Goal: Task Accomplishment & Management: Manage account settings

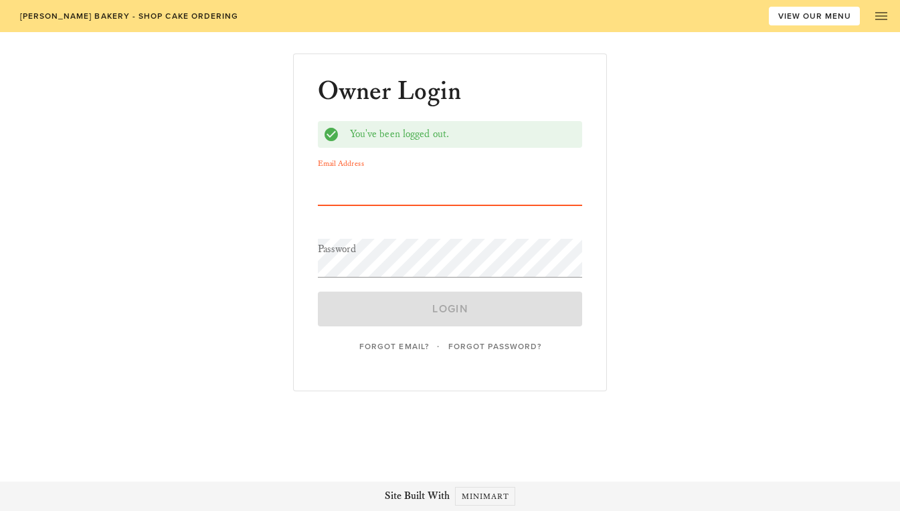
click at [368, 185] on input "Email Address" at bounding box center [450, 186] width 265 height 39
type input "[EMAIL_ADDRESS][DOMAIN_NAME]"
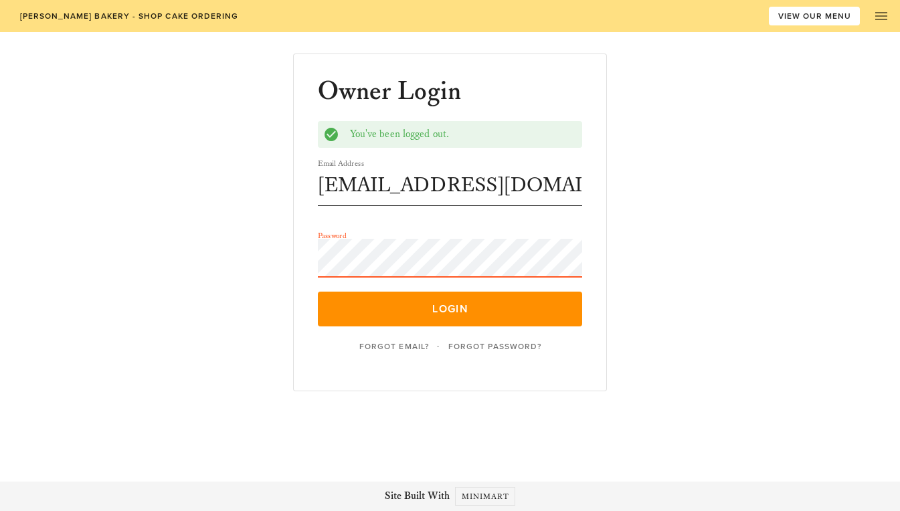
click at [318, 292] on button "Login" at bounding box center [450, 309] width 265 height 35
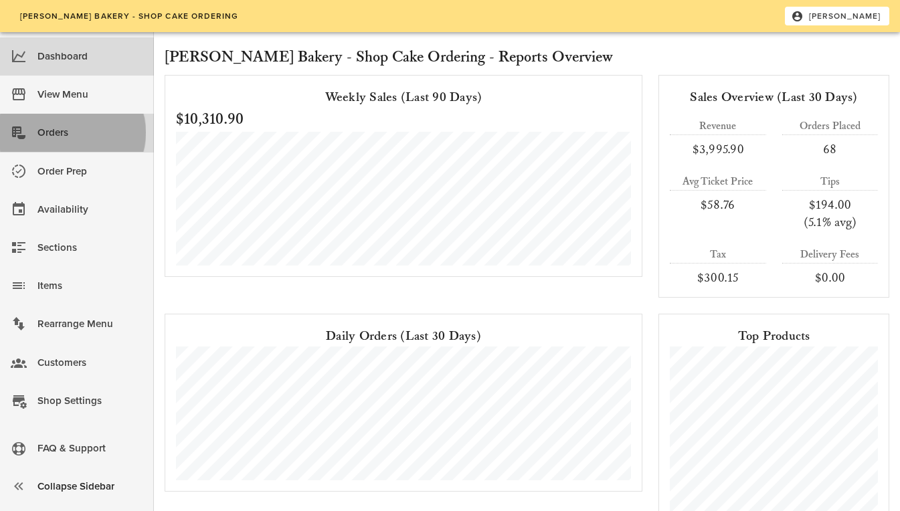
click at [74, 128] on div "Orders" at bounding box center [90, 133] width 106 height 22
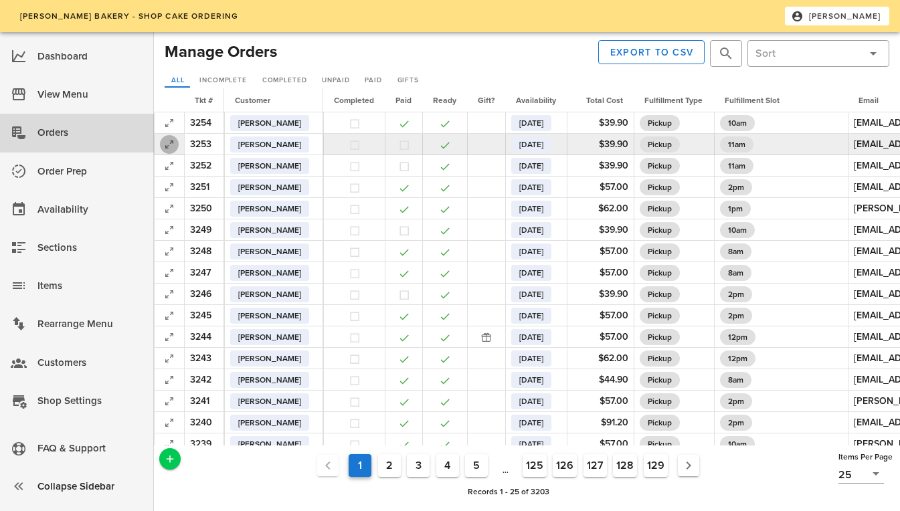
click at [169, 143] on icon "button" at bounding box center [169, 145] width 16 height 16
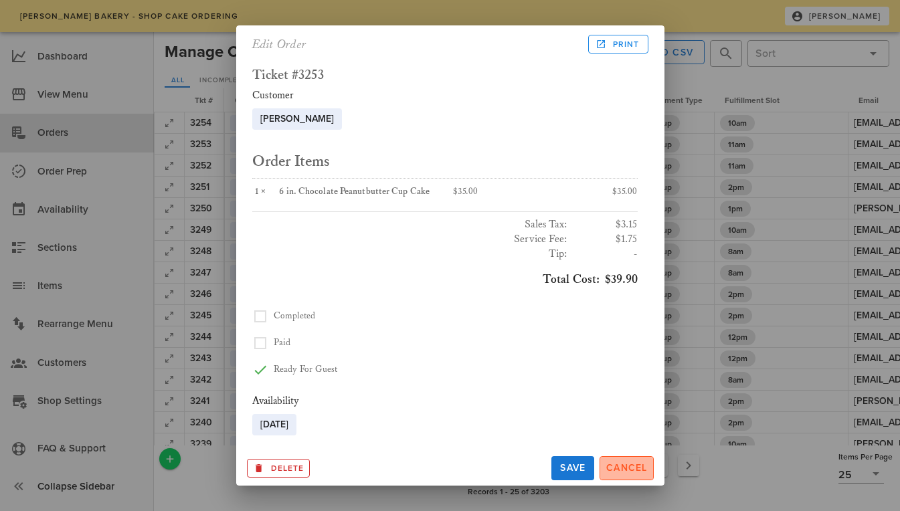
click at [628, 462] on span "Cancel" at bounding box center [627, 467] width 42 height 11
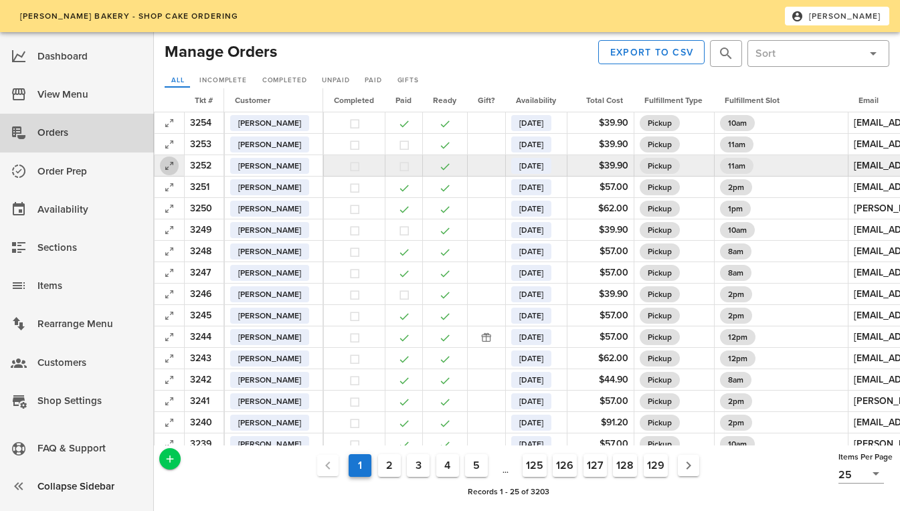
click at [173, 162] on icon "button" at bounding box center [169, 166] width 16 height 16
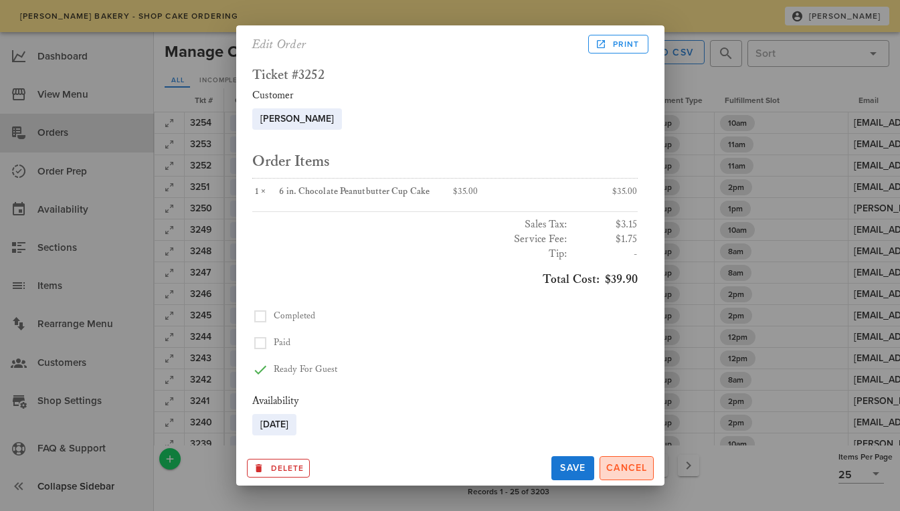
click at [619, 466] on span "Cancel" at bounding box center [627, 467] width 42 height 11
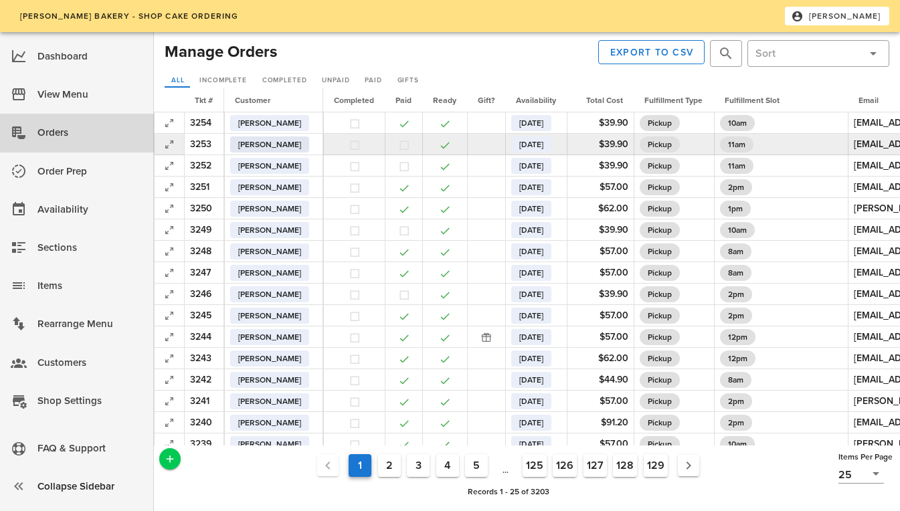
click at [258, 144] on span "[PERSON_NAME]" at bounding box center [269, 145] width 63 height 16
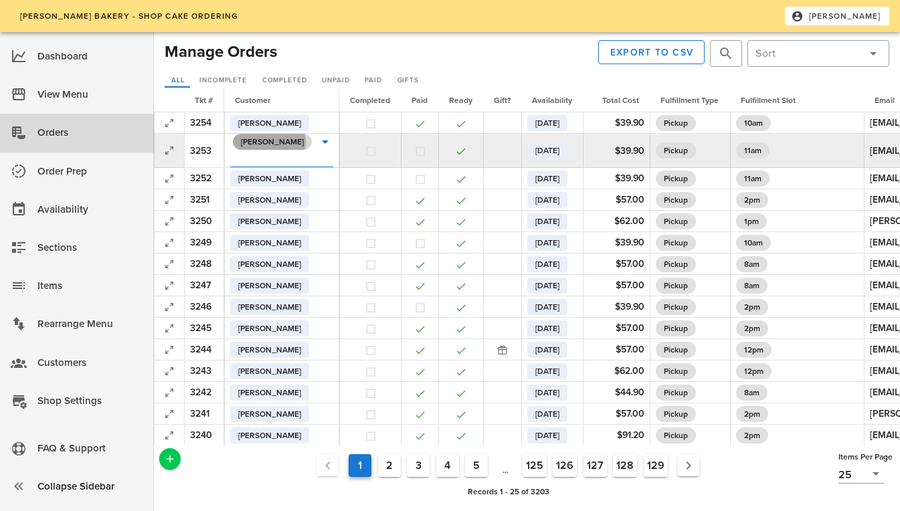
click at [259, 142] on span "[PERSON_NAME]" at bounding box center [272, 142] width 63 height 16
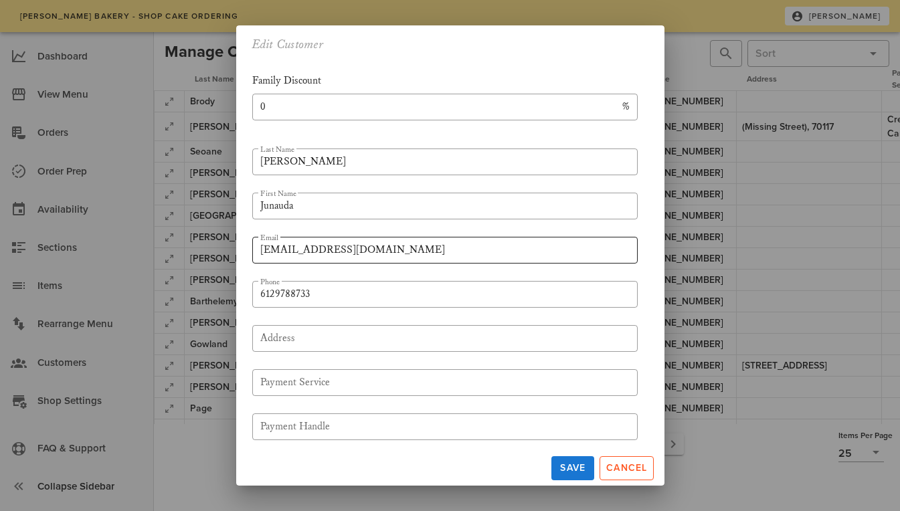
click at [344, 246] on input "[EMAIL_ADDRESS][DOMAIN_NAME]" at bounding box center [444, 250] width 369 height 21
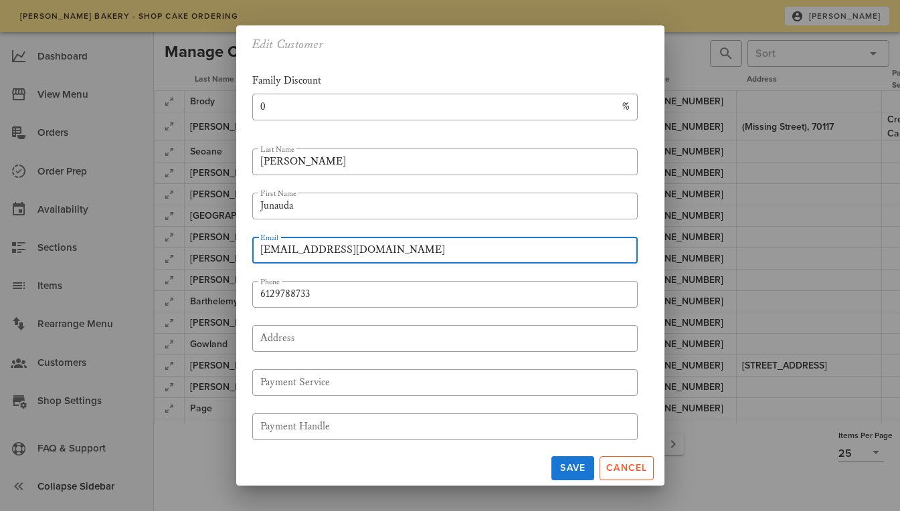
click at [344, 246] on input "[EMAIL_ADDRESS][DOMAIN_NAME]" at bounding box center [444, 250] width 369 height 21
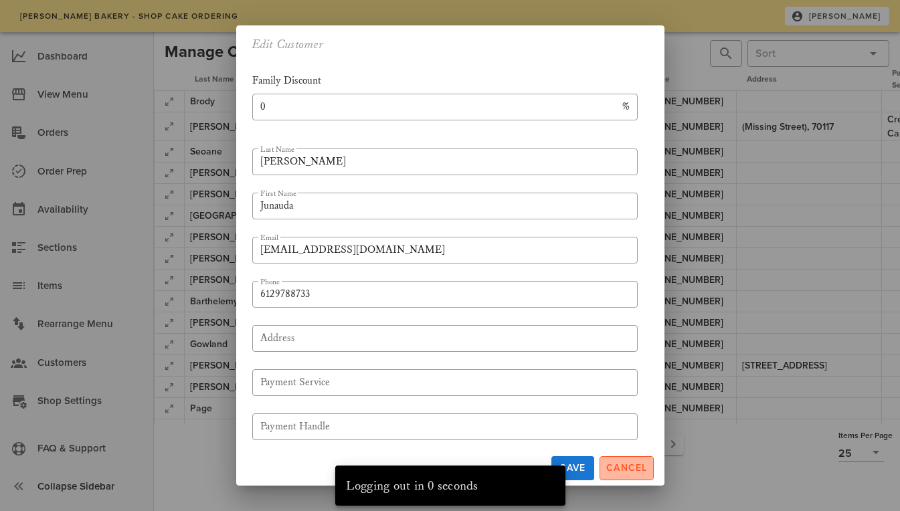
click at [634, 458] on button "Cancel" at bounding box center [627, 468] width 54 height 24
